Goal: Task Accomplishment & Management: Manage account settings

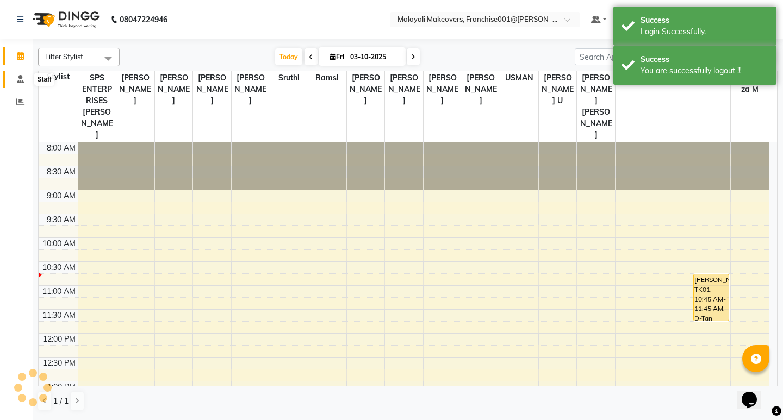
click at [18, 79] on icon at bounding box center [20, 79] width 7 height 8
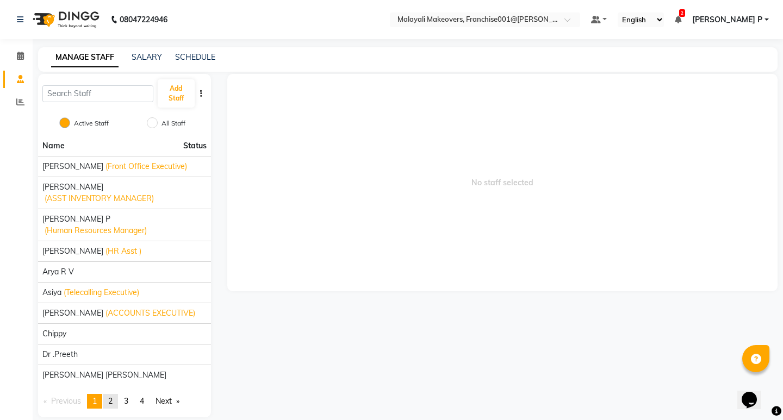
click at [116, 394] on link "page 2" at bounding box center [110, 401] width 15 height 15
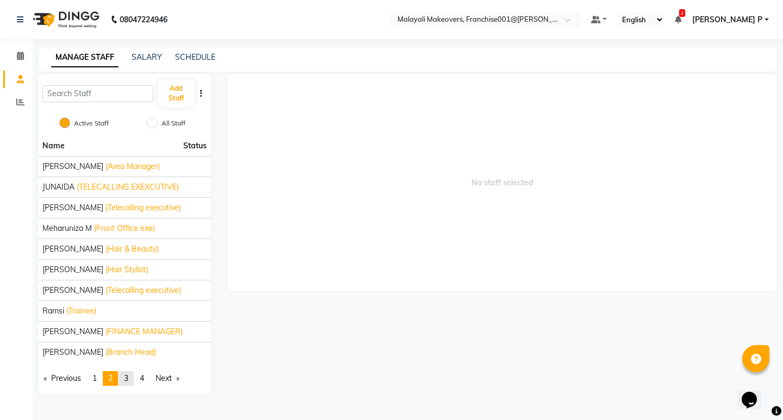
click at [127, 376] on span "3" at bounding box center [126, 379] width 4 height 10
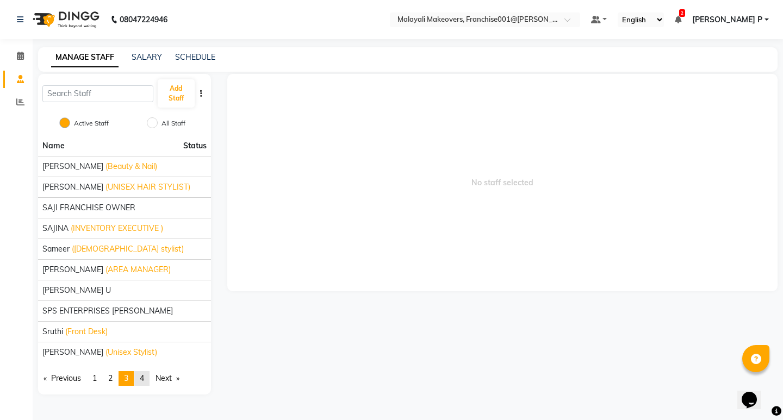
click at [144, 380] on span "4" at bounding box center [142, 379] width 4 height 10
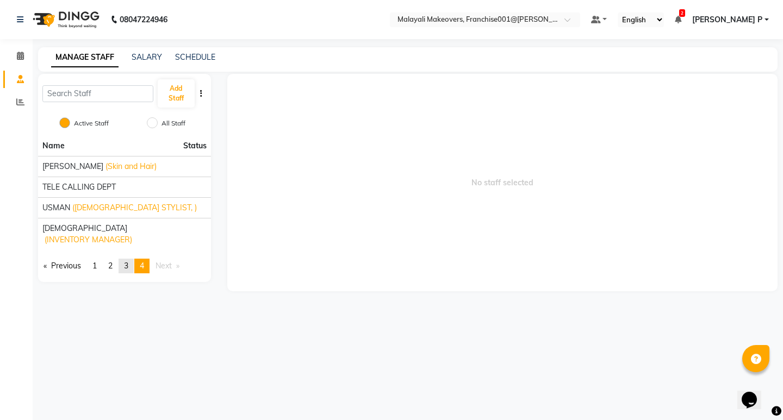
click at [127, 261] on span "3" at bounding box center [126, 266] width 4 height 10
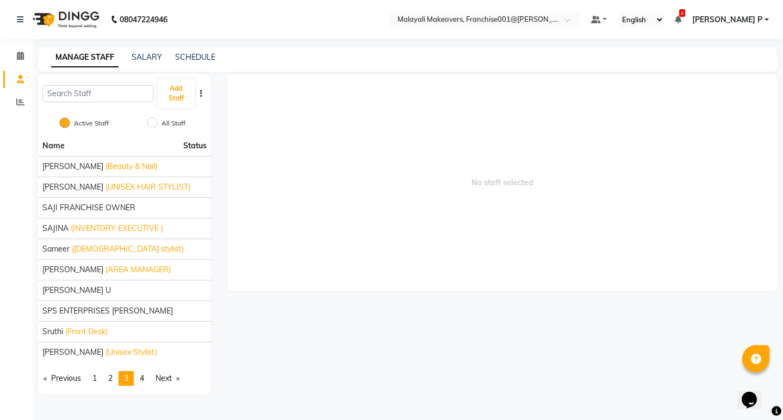
click at [116, 377] on link "page 2" at bounding box center [110, 378] width 15 height 15
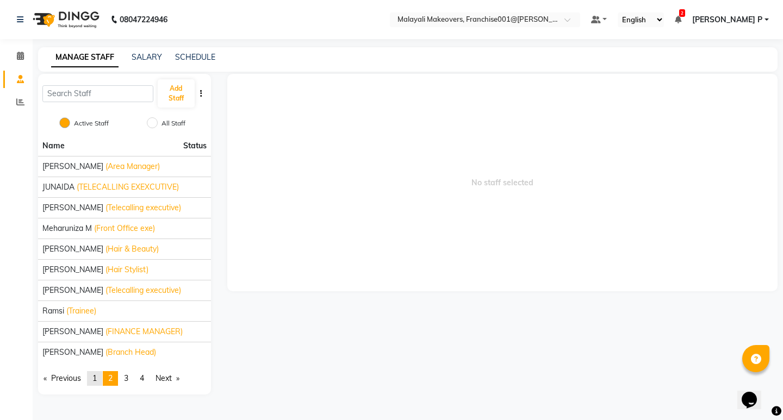
click at [96, 379] on span "1" at bounding box center [94, 379] width 4 height 10
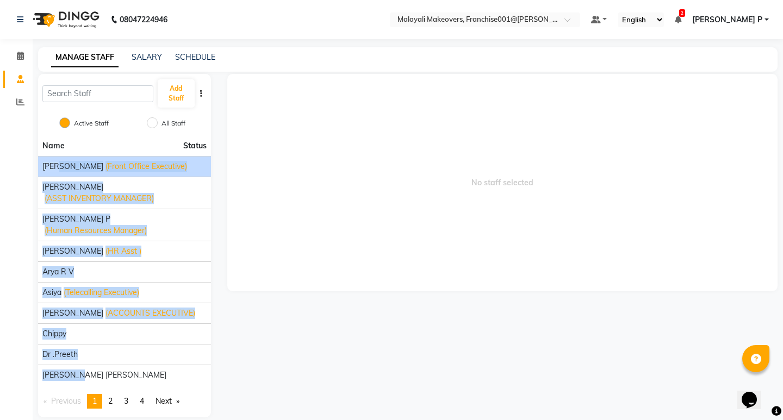
drag, startPoint x: 72, startPoint y: 357, endPoint x: 62, endPoint y: 161, distance: 196.6
click at [62, 161] on ul "Name Status [PERSON_NAME] (Front Office Executive) [PERSON_NAME] (ASST INVENTOR…" at bounding box center [124, 261] width 173 height 250
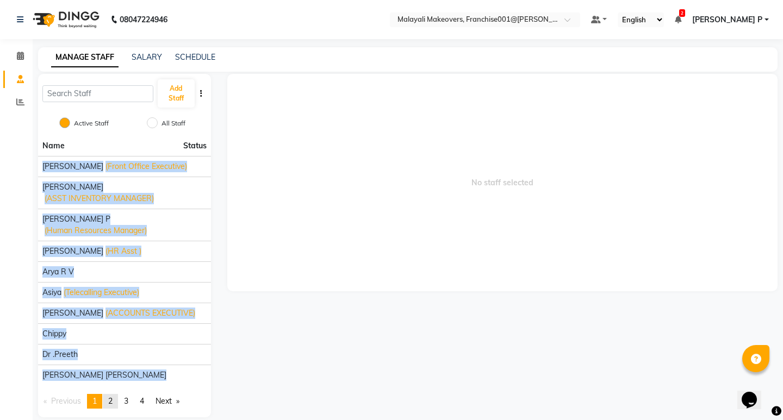
drag, startPoint x: 40, startPoint y: 166, endPoint x: 106, endPoint y: 374, distance: 217.9
click at [106, 374] on div "Name Status [PERSON_NAME] (Front Office Executive) [PERSON_NAME] (ASST INVENTOR…" at bounding box center [124, 277] width 173 height 282
click at [104, 365] on li "[PERSON_NAME] [PERSON_NAME]" at bounding box center [124, 375] width 173 height 21
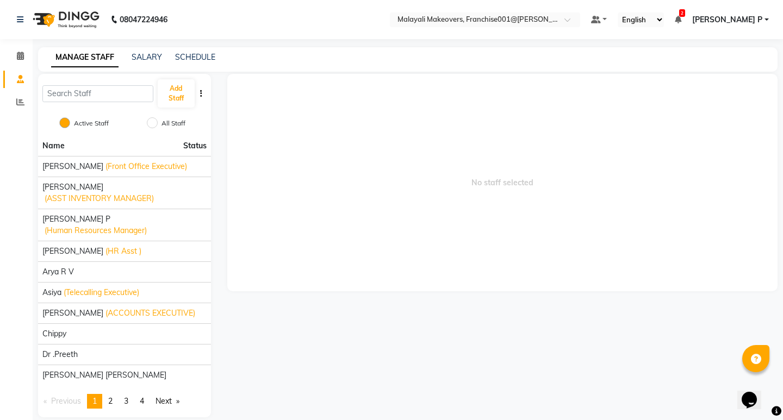
click at [741, 16] on span "[PERSON_NAME] P" at bounding box center [727, 19] width 70 height 11
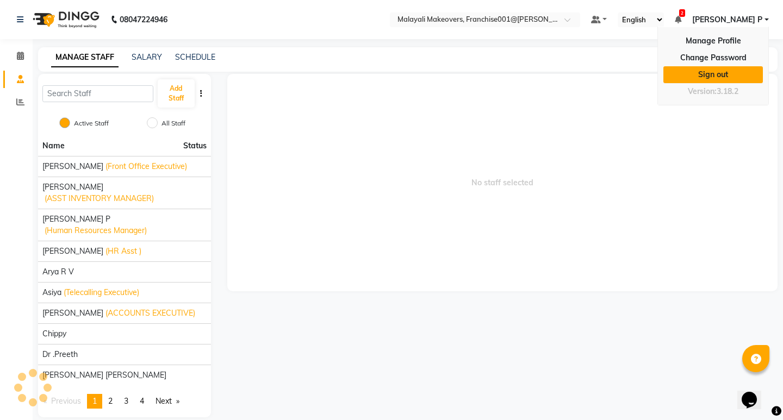
click at [709, 74] on link "Sign out" at bounding box center [713, 74] width 100 height 17
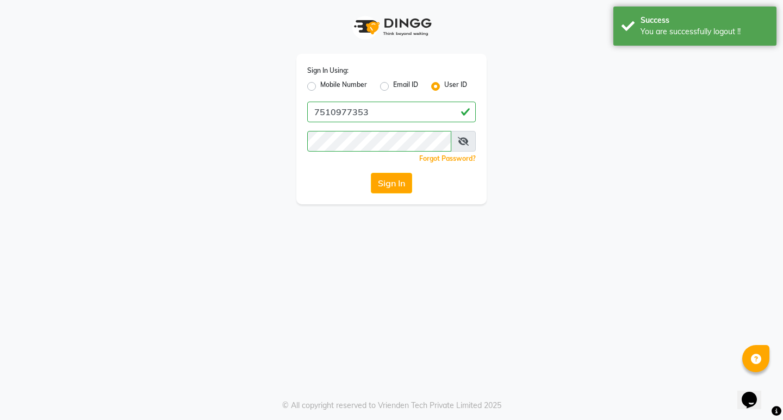
click at [350, 84] on label "Mobile Number" at bounding box center [343, 86] width 47 height 13
click at [327, 84] on input "Mobile Number" at bounding box center [323, 83] width 7 height 7
radio input "true"
radio input "false"
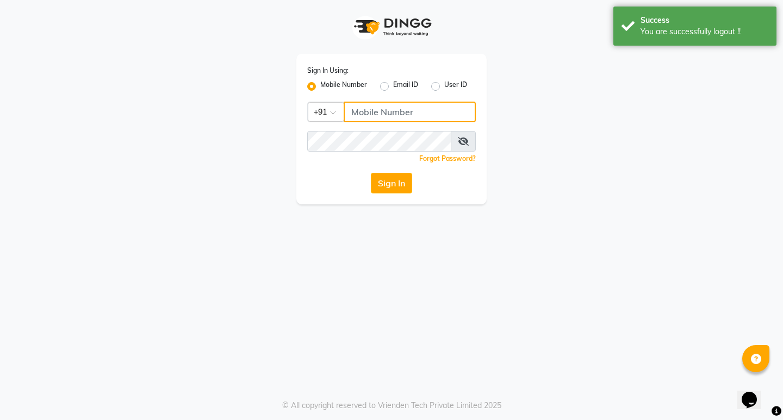
click at [381, 114] on input "Username" at bounding box center [410, 112] width 132 height 21
type input "9778691073"
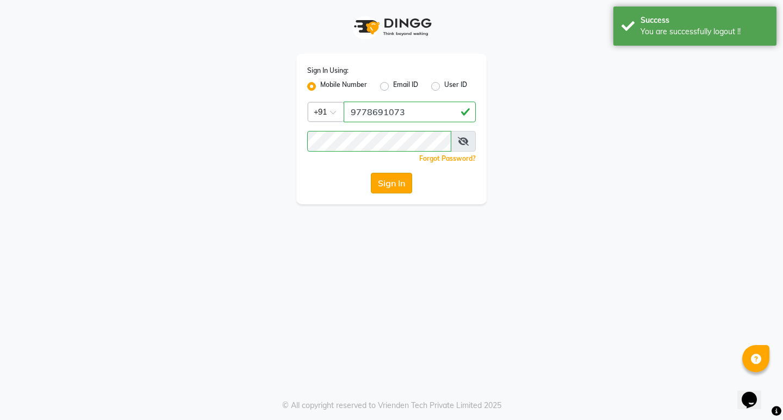
click at [396, 185] on button "Sign In" at bounding box center [391, 183] width 41 height 21
